Goal: Information Seeking & Learning: Learn about a topic

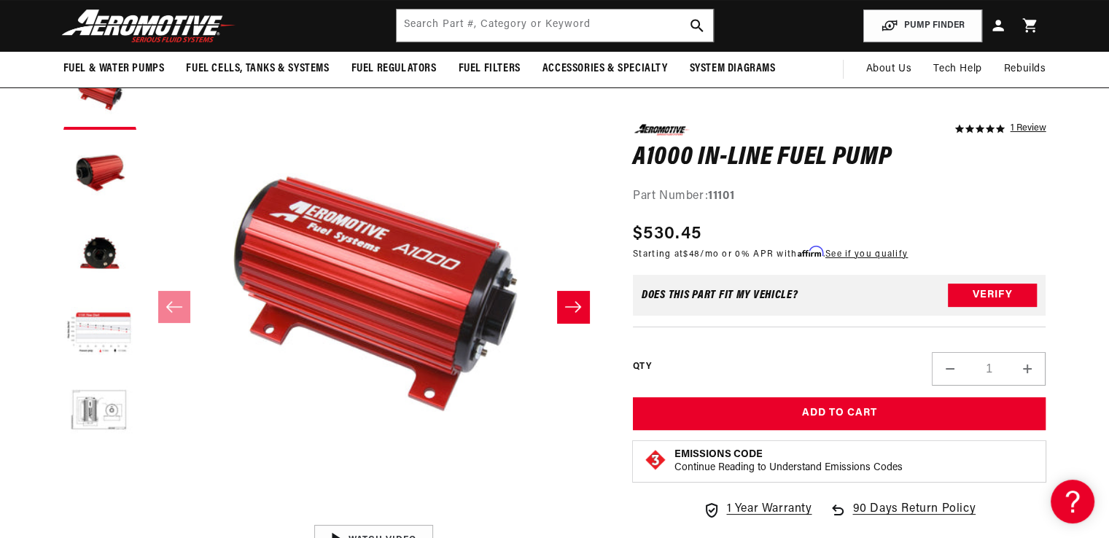
scroll to position [0, 48]
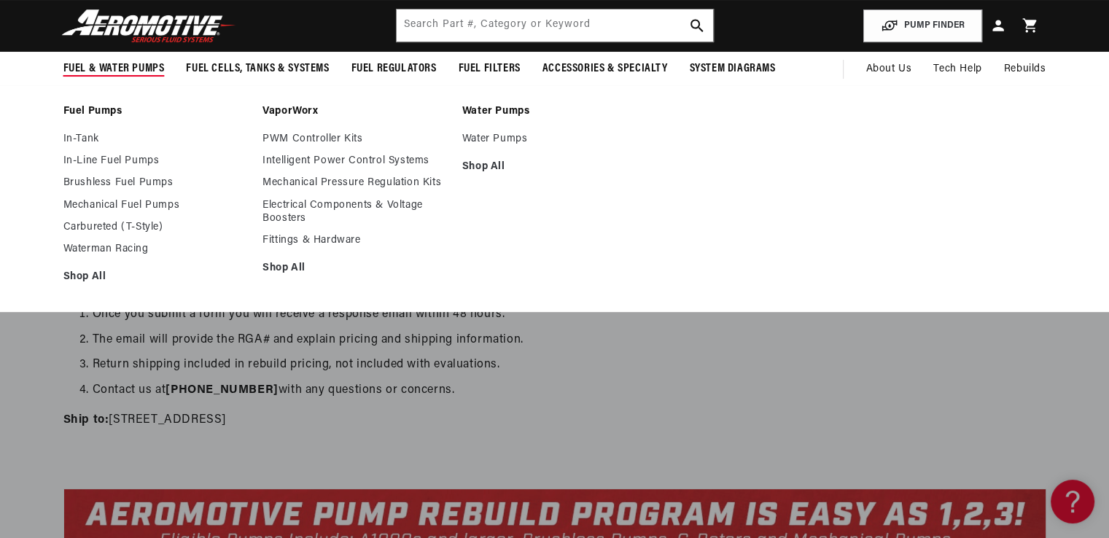
scroll to position [0, 1849]
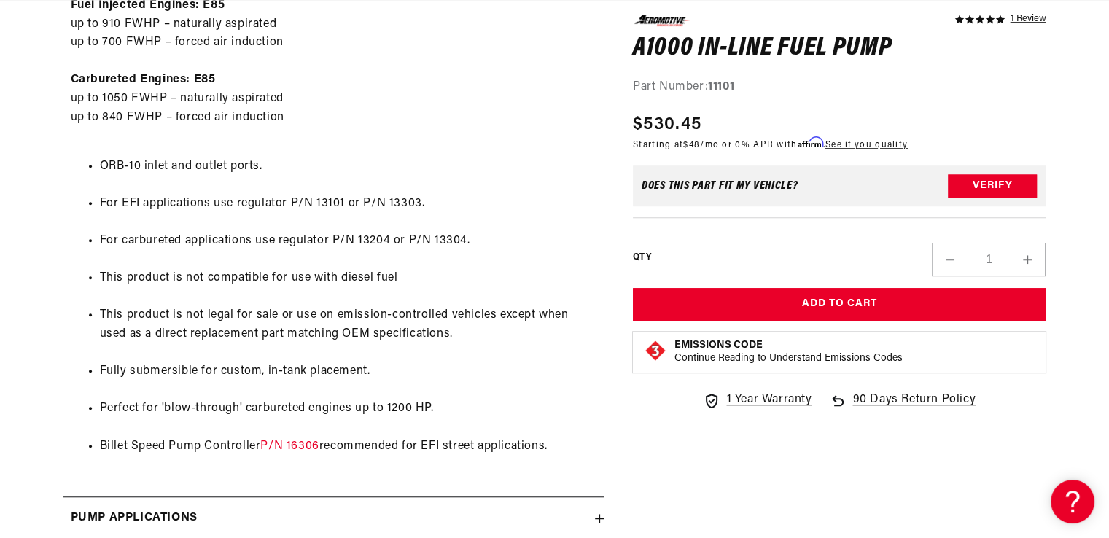
scroll to position [1312, 0]
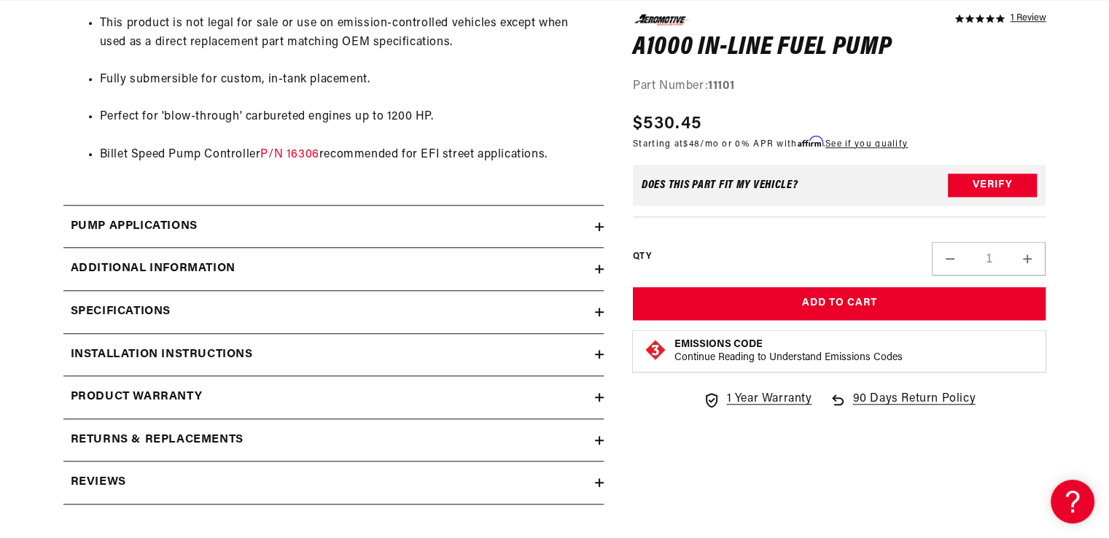
click at [593, 269] on div "Additional information" at bounding box center [328, 269] width 531 height 19
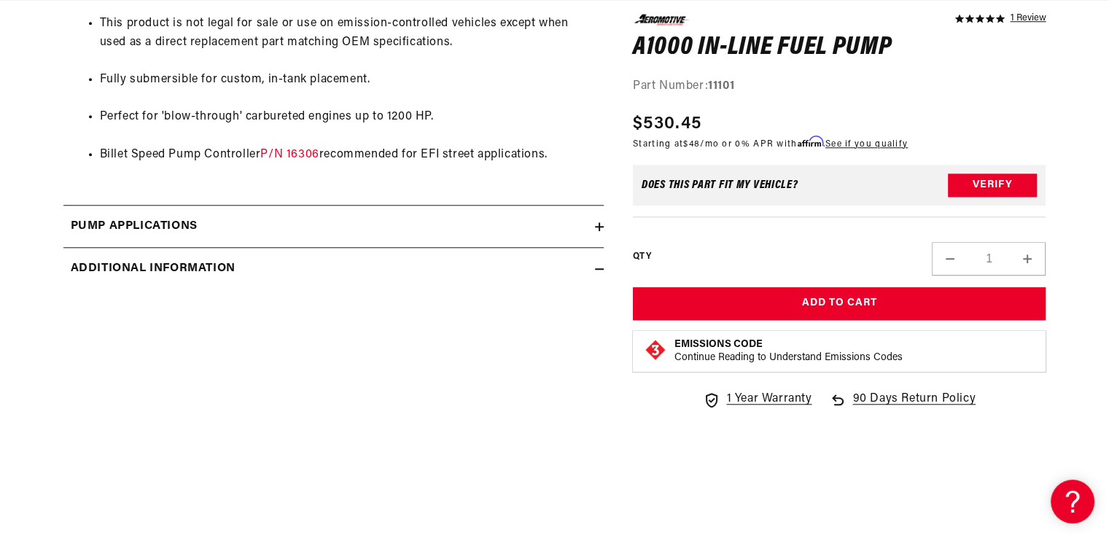
scroll to position [0, 2773]
click at [593, 269] on div "Additional information" at bounding box center [328, 269] width 531 height 19
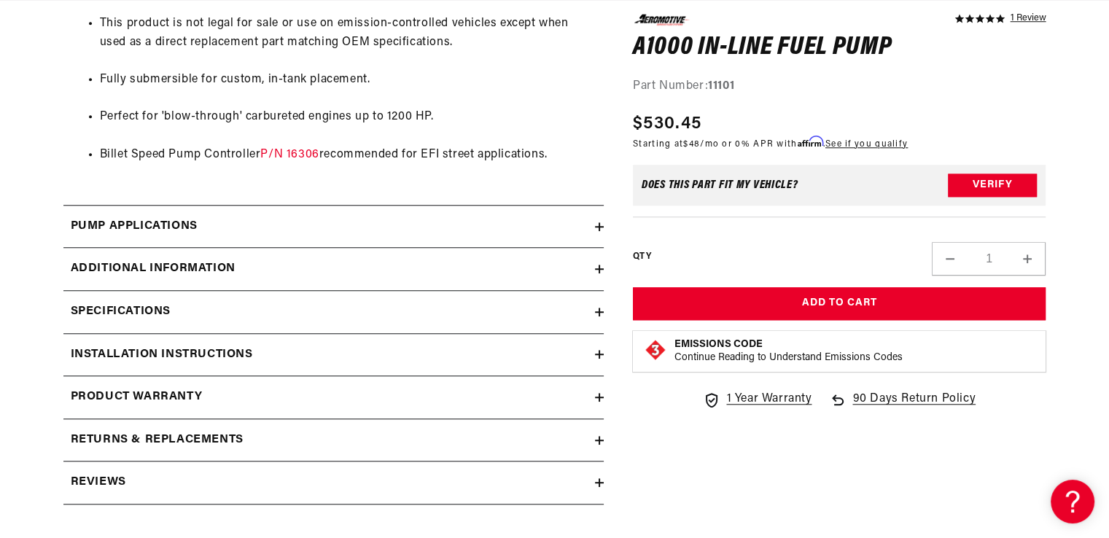
click at [598, 308] on icon at bounding box center [599, 312] width 9 height 9
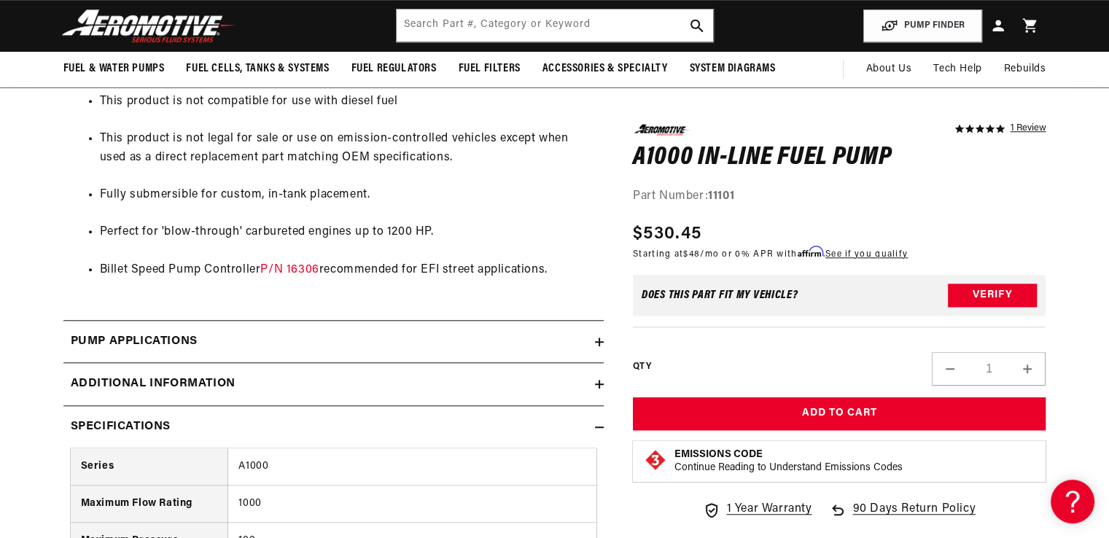
scroll to position [0, 0]
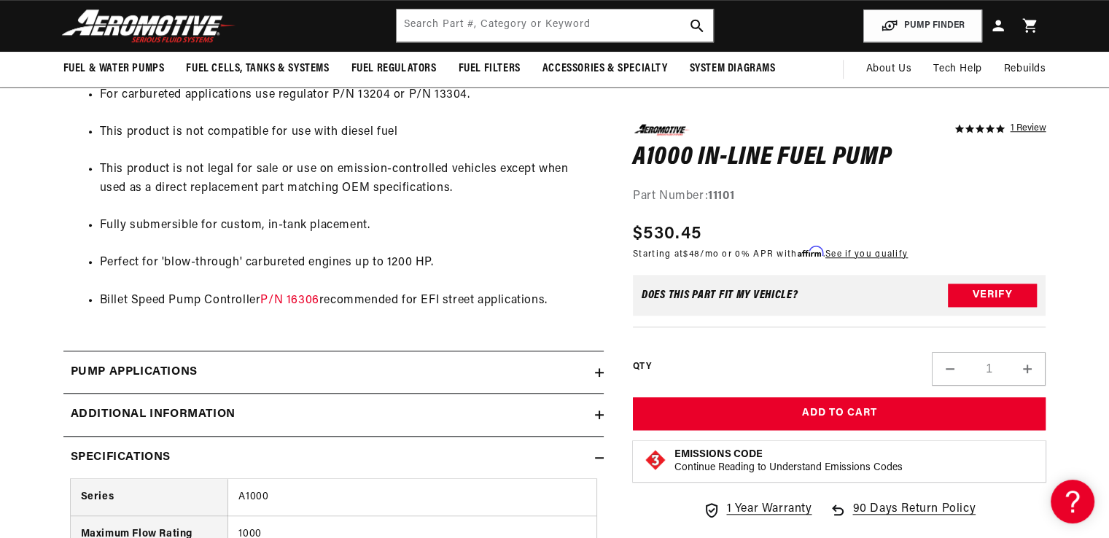
click at [597, 368] on icon at bounding box center [599, 372] width 9 height 9
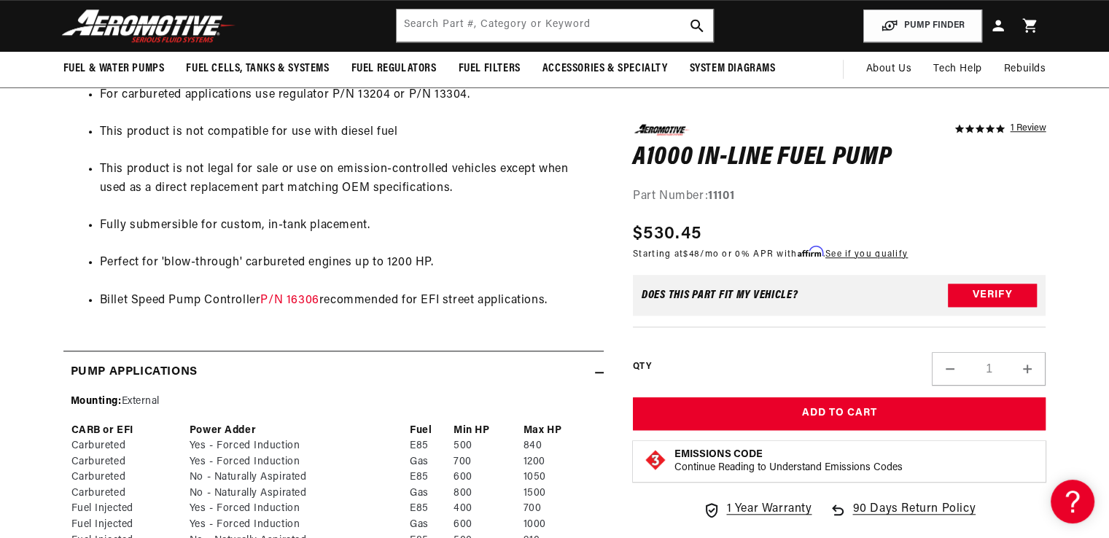
click at [597, 368] on icon at bounding box center [599, 372] width 9 height 9
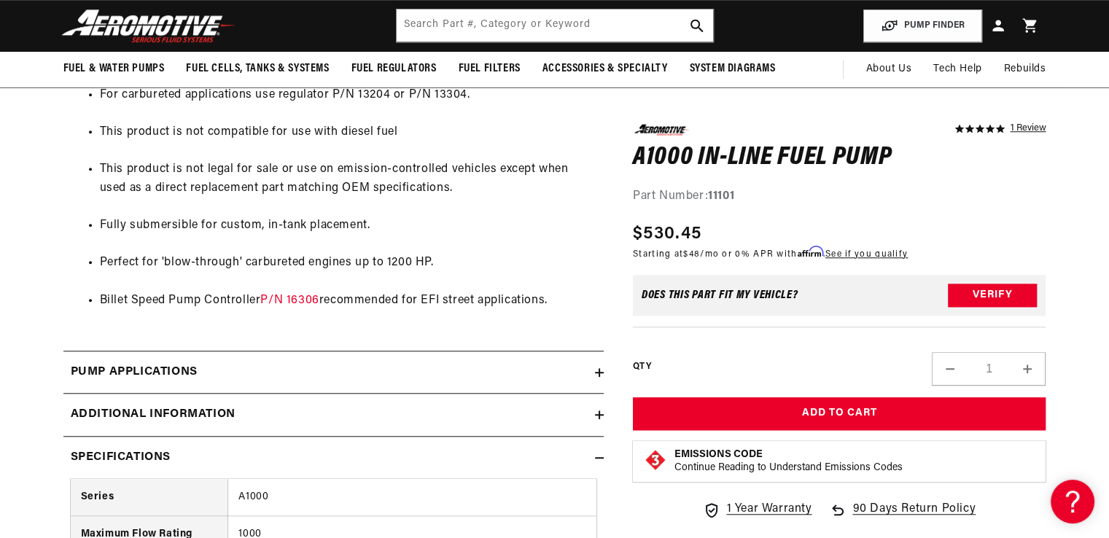
click at [597, 368] on icon at bounding box center [599, 372] width 9 height 9
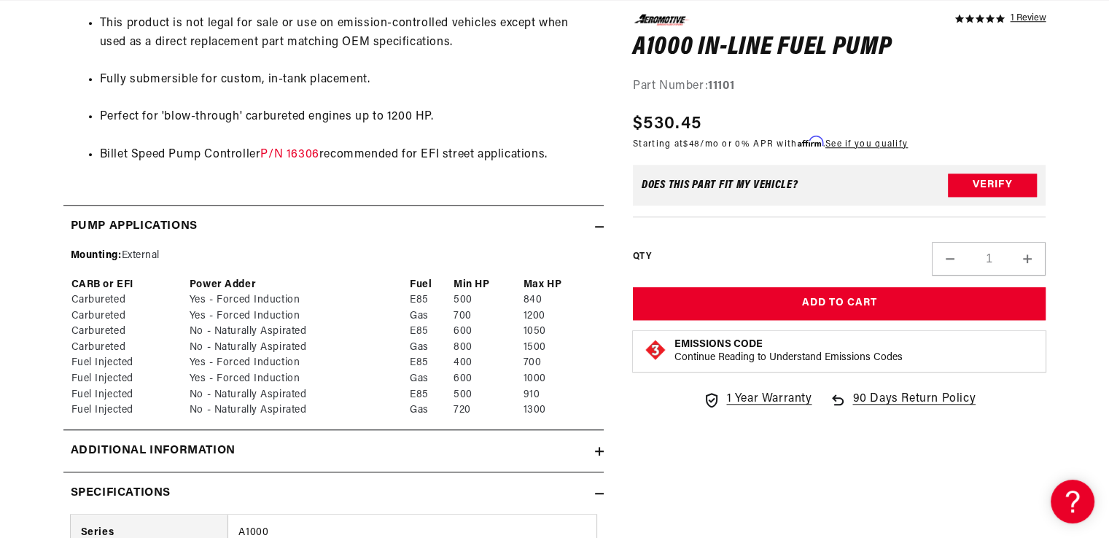
click at [598, 447] on icon at bounding box center [599, 451] width 9 height 9
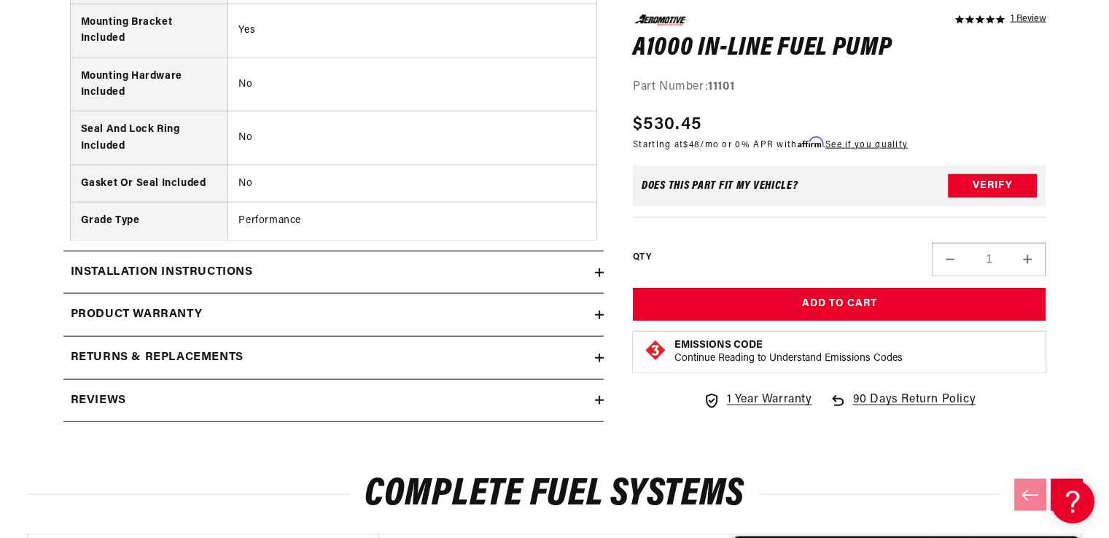
click at [602, 261] on summary "Installation Instructions" at bounding box center [333, 272] width 540 height 42
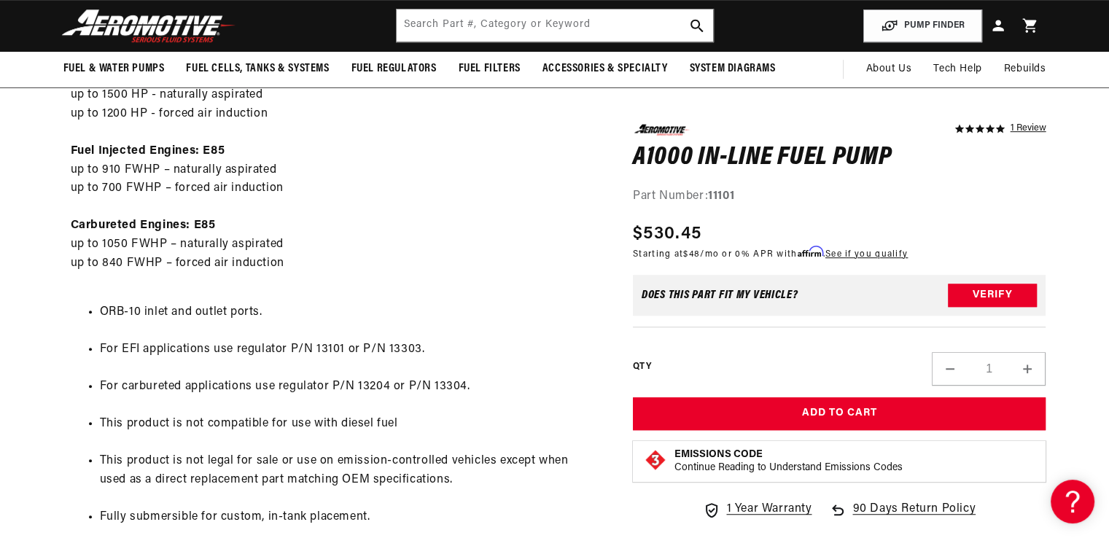
scroll to position [0, 924]
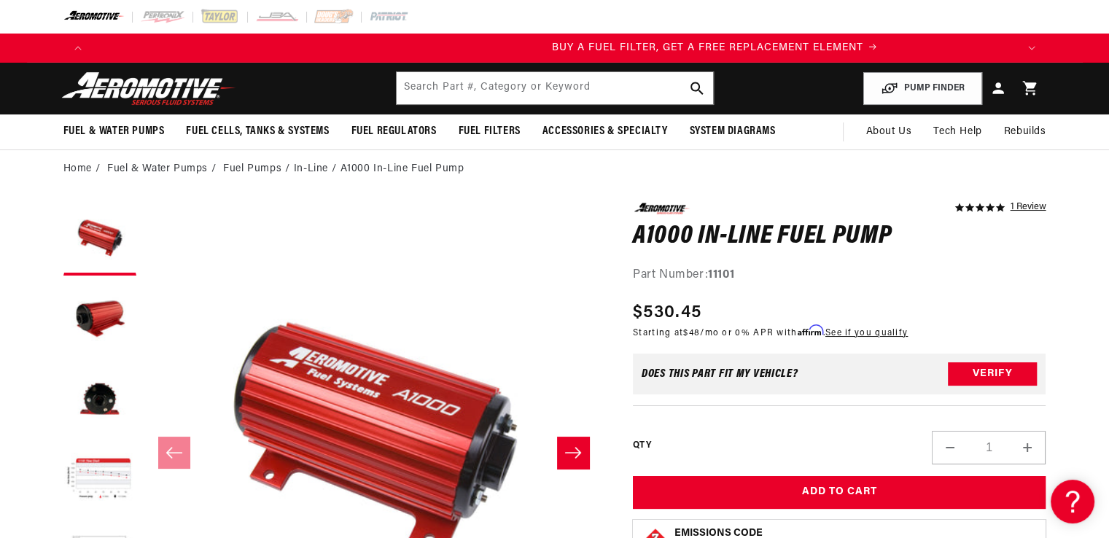
click at [572, 461] on button "Slide right" at bounding box center [573, 453] width 32 height 32
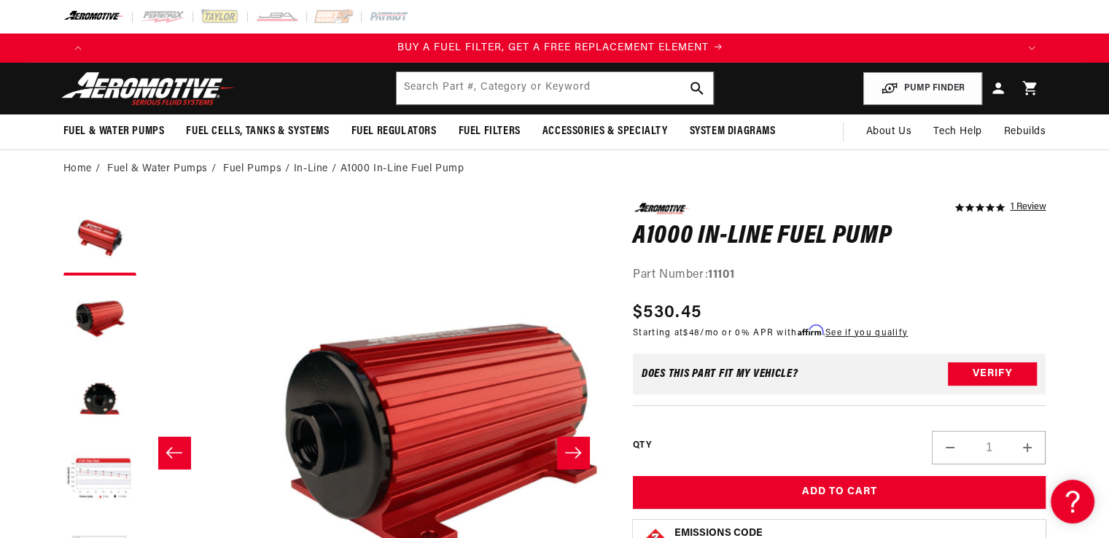
scroll to position [0, 924]
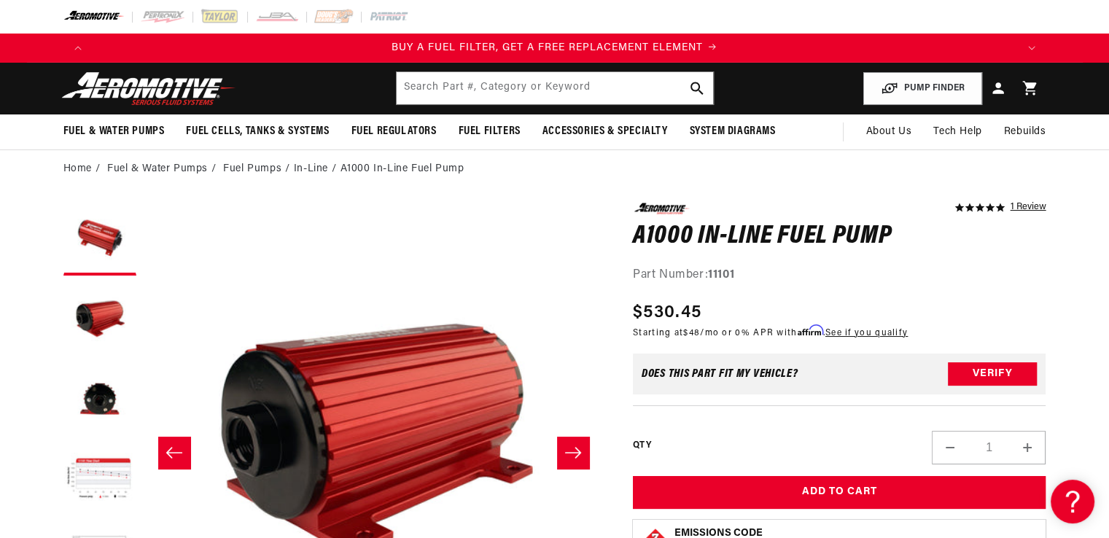
click at [572, 461] on button "Slide right" at bounding box center [573, 453] width 32 height 32
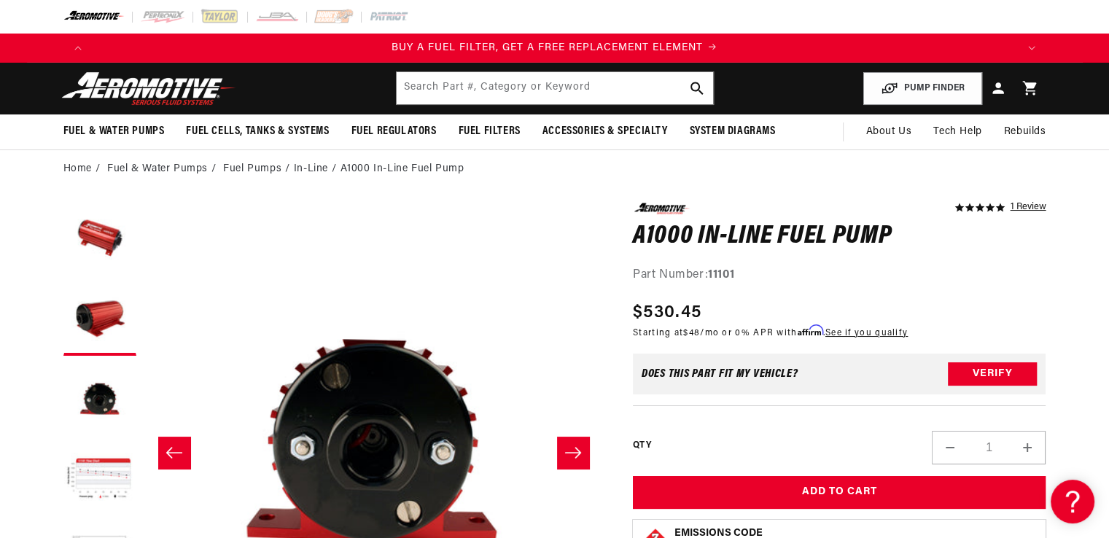
click at [574, 461] on button "Slide right" at bounding box center [573, 453] width 32 height 32
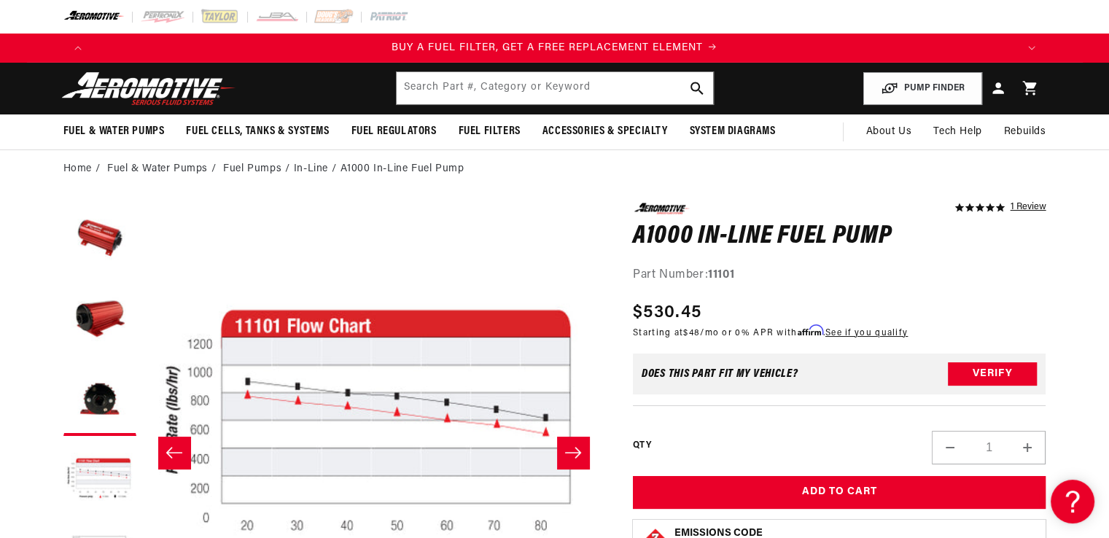
scroll to position [0, 1381]
click at [574, 460] on button "Slide right" at bounding box center [573, 453] width 32 height 32
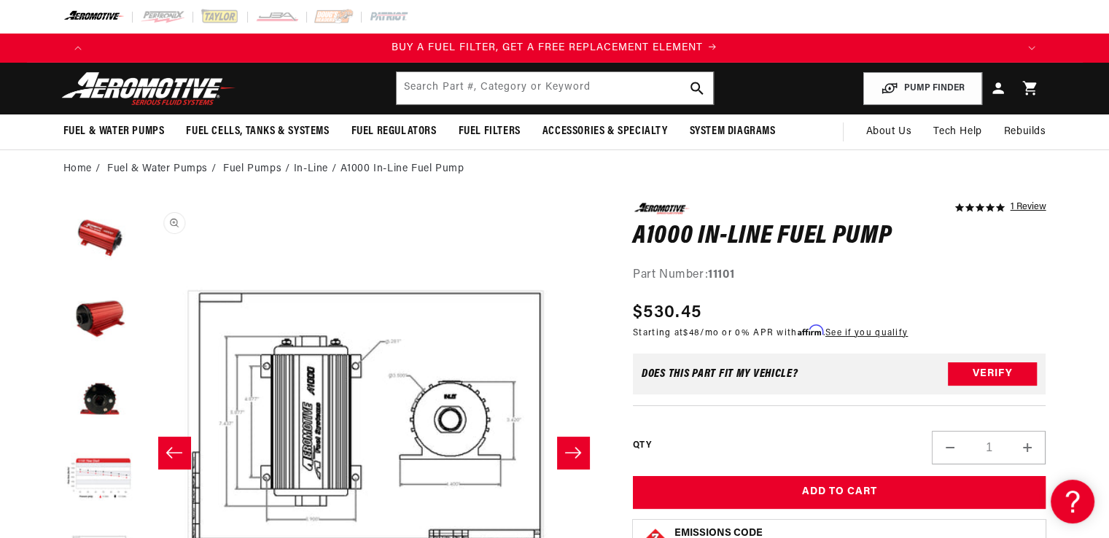
scroll to position [58, 0]
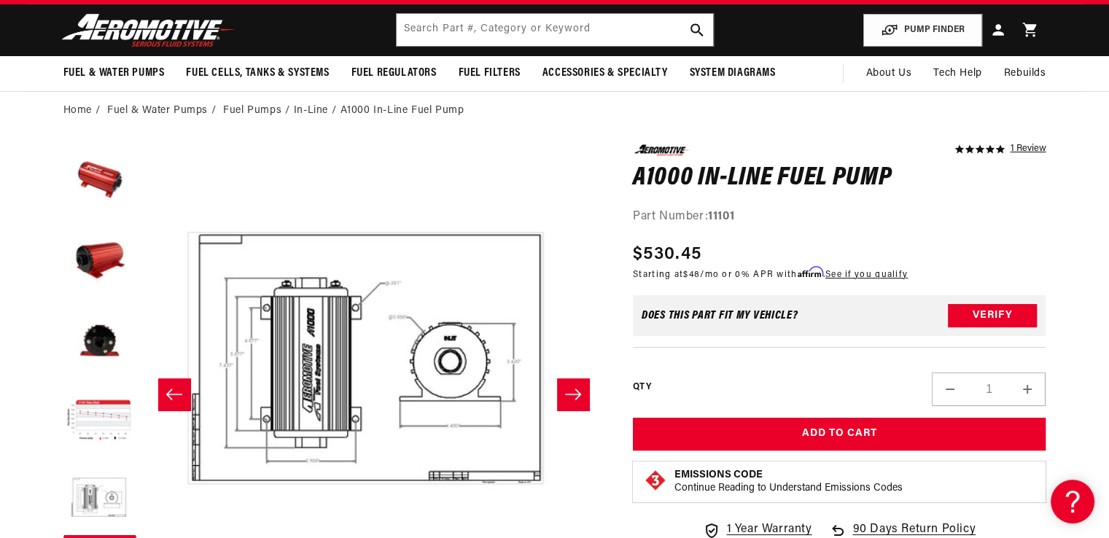
click at [183, 395] on button "Slide left" at bounding box center [174, 394] width 32 height 32
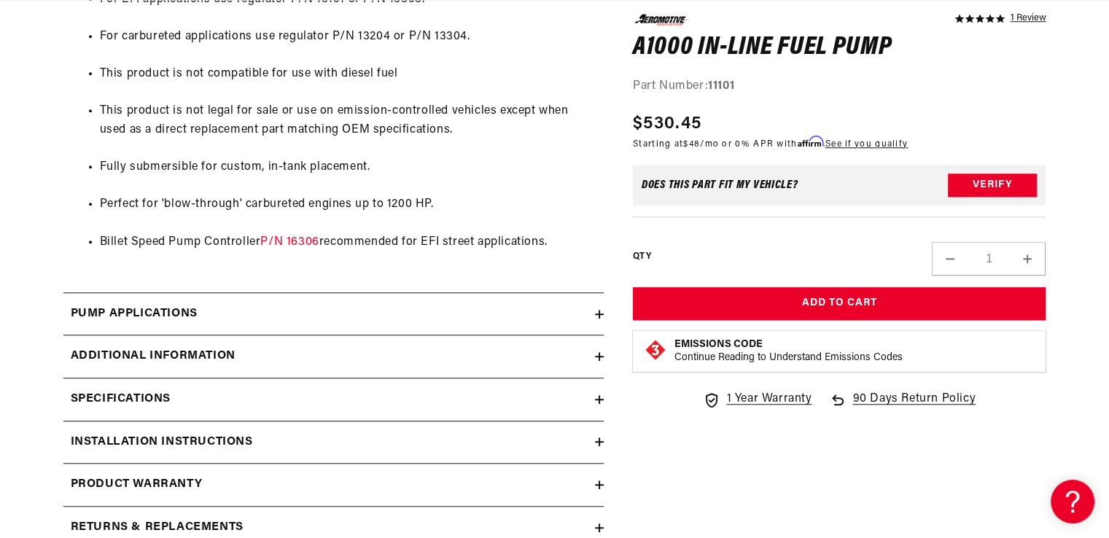
scroll to position [0, 0]
click at [601, 401] on icon at bounding box center [599, 399] width 9 height 9
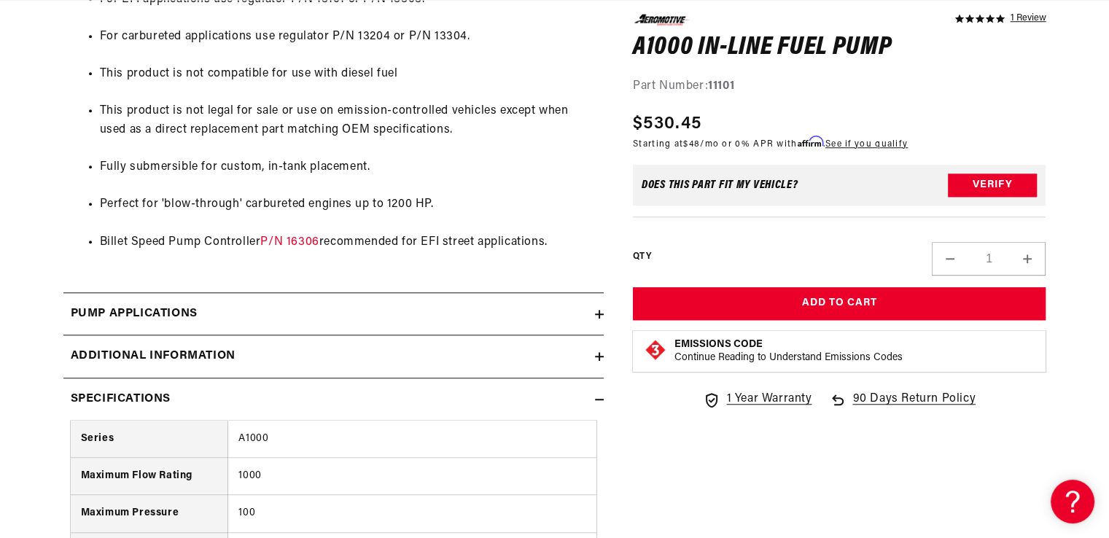
click at [596, 399] on icon at bounding box center [599, 399] width 9 height 9
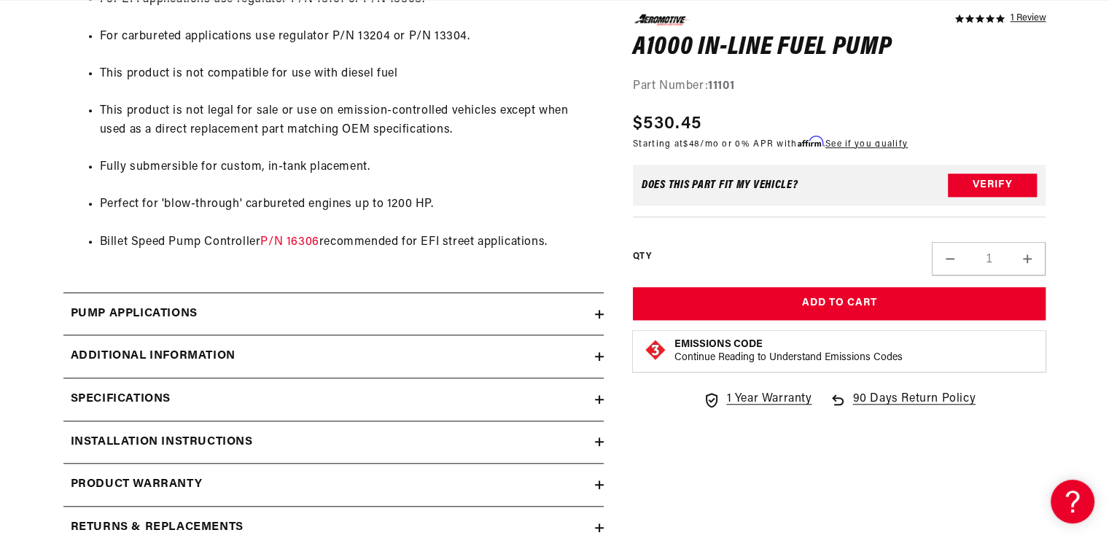
click at [601, 354] on icon at bounding box center [599, 356] width 9 height 9
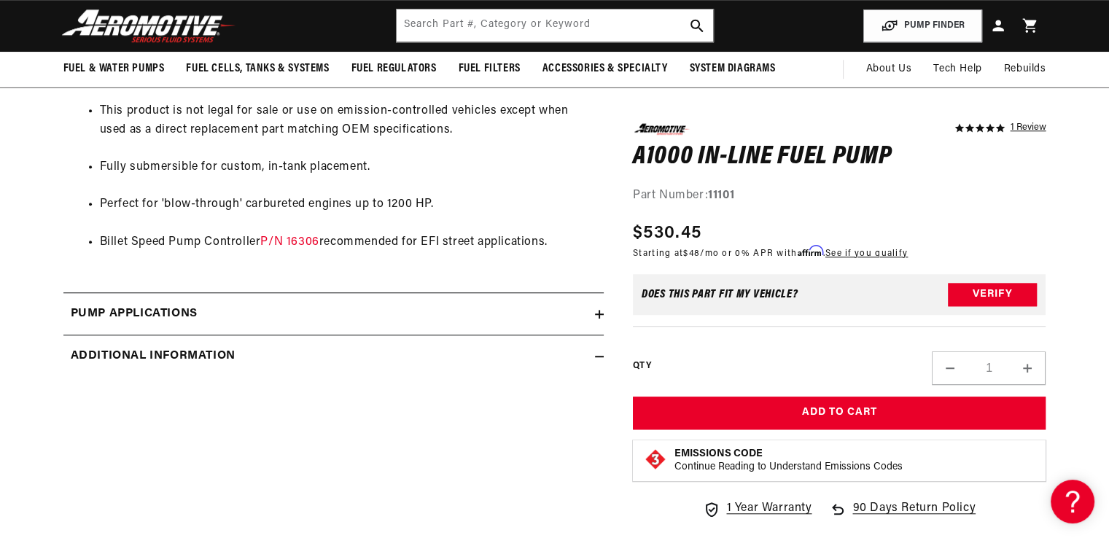
click at [597, 354] on icon at bounding box center [599, 356] width 9 height 9
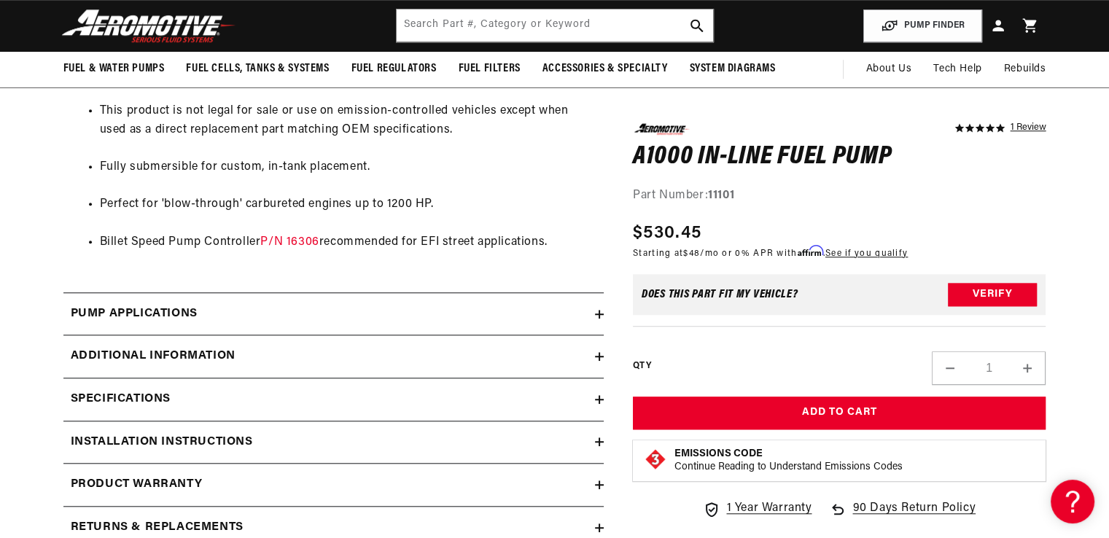
click at [597, 311] on icon at bounding box center [599, 314] width 9 height 9
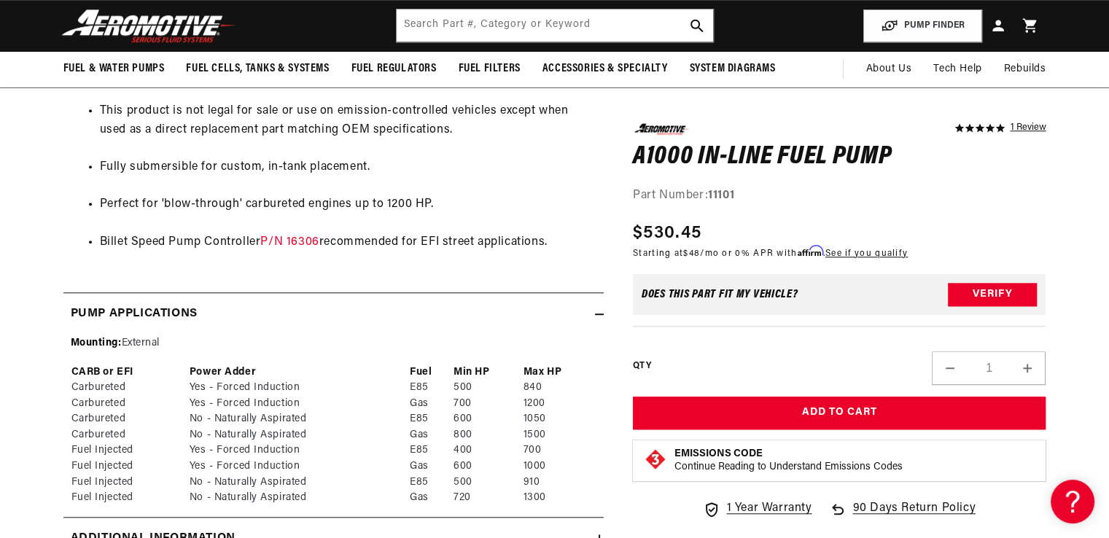
click at [597, 311] on icon at bounding box center [599, 314] width 9 height 9
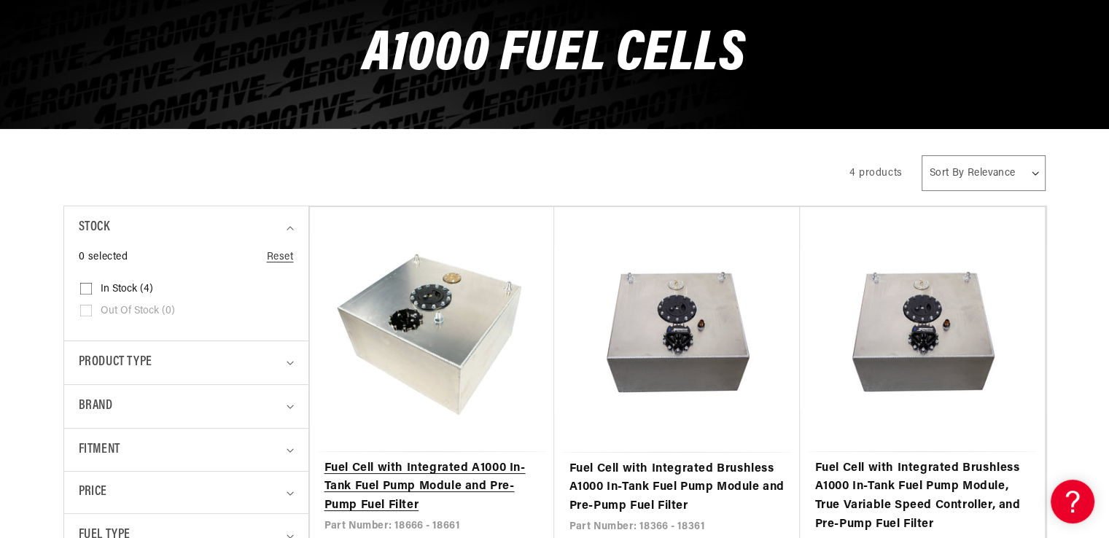
scroll to position [292, 0]
